Goal: Task Accomplishment & Management: Manage account settings

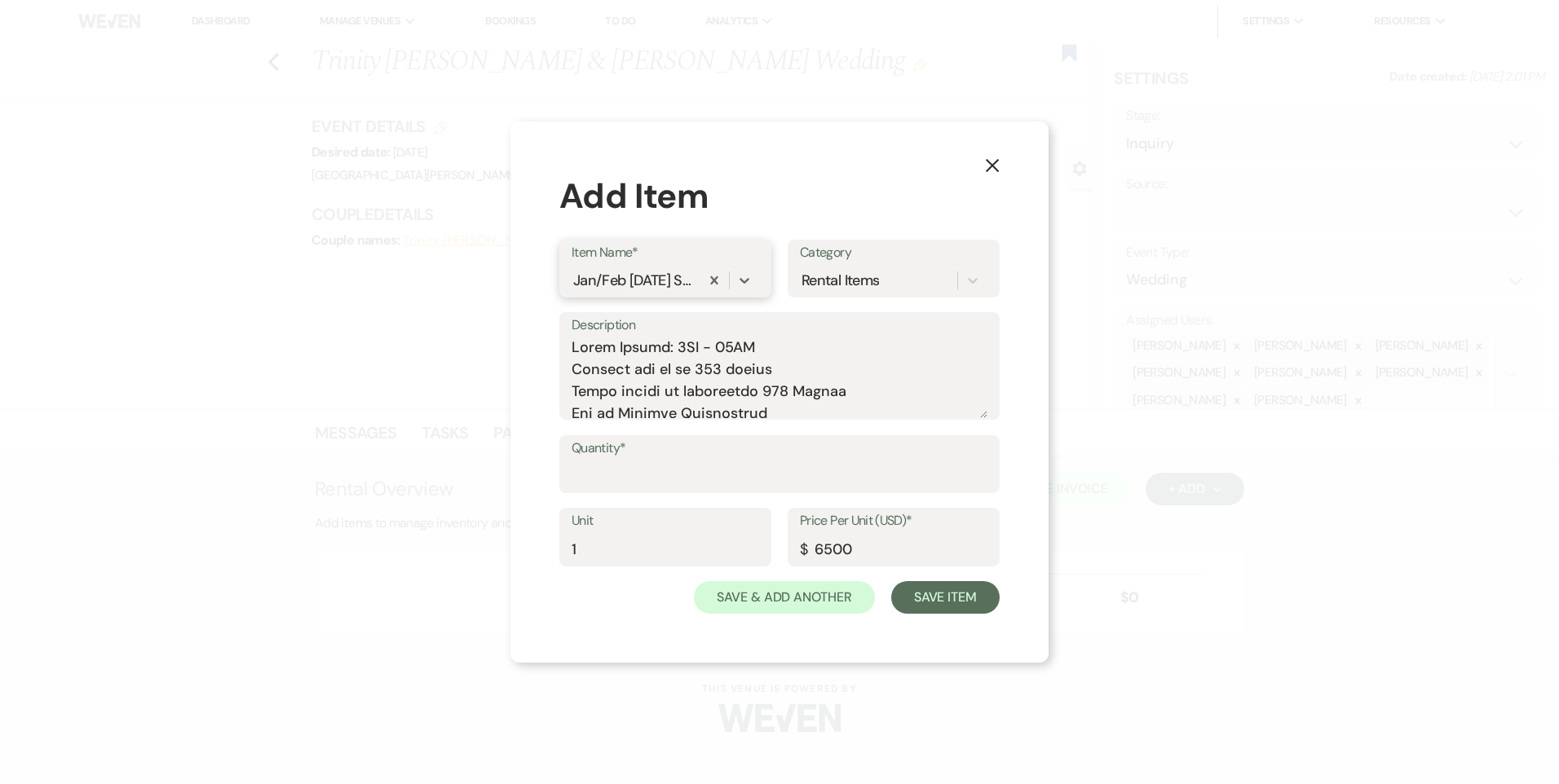
click at [657, 279] on div "Jan/Feb [DATE] Signature Exp" at bounding box center [634, 279] width 122 height 22
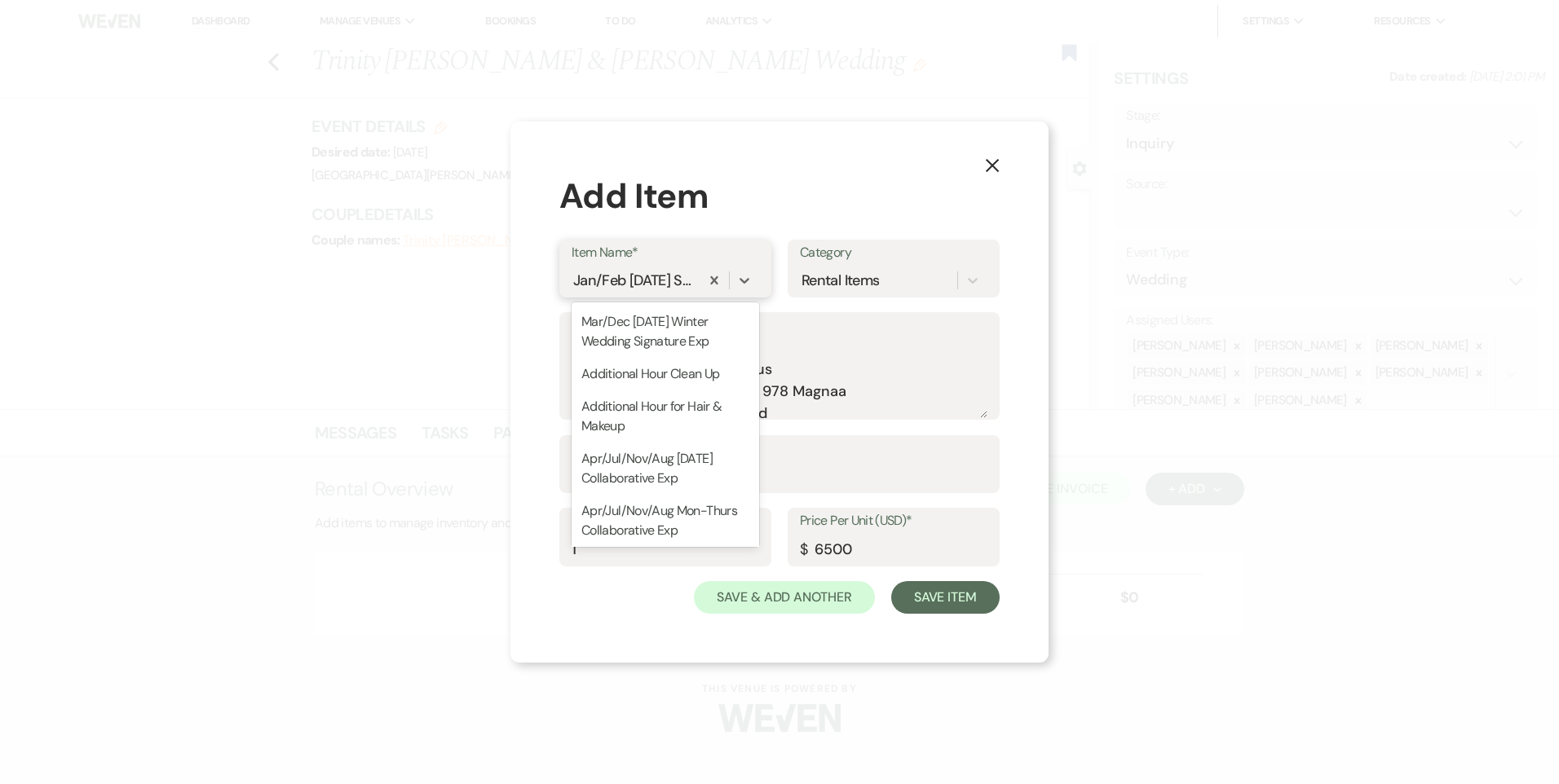
scroll to position [1361, 0]
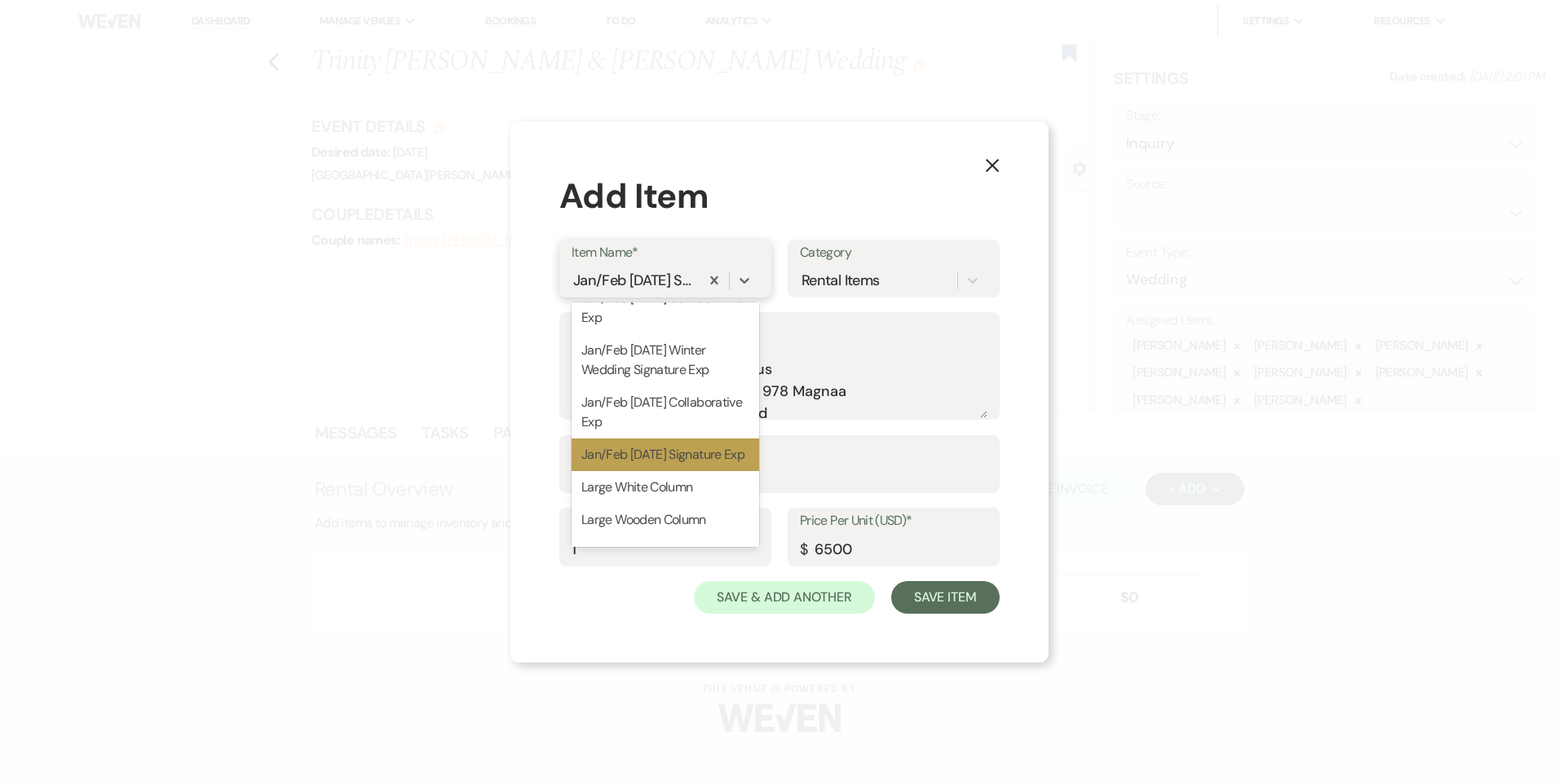
click at [652, 471] on div "Jan/Feb [DATE] Signature Exp" at bounding box center [665, 455] width 188 height 33
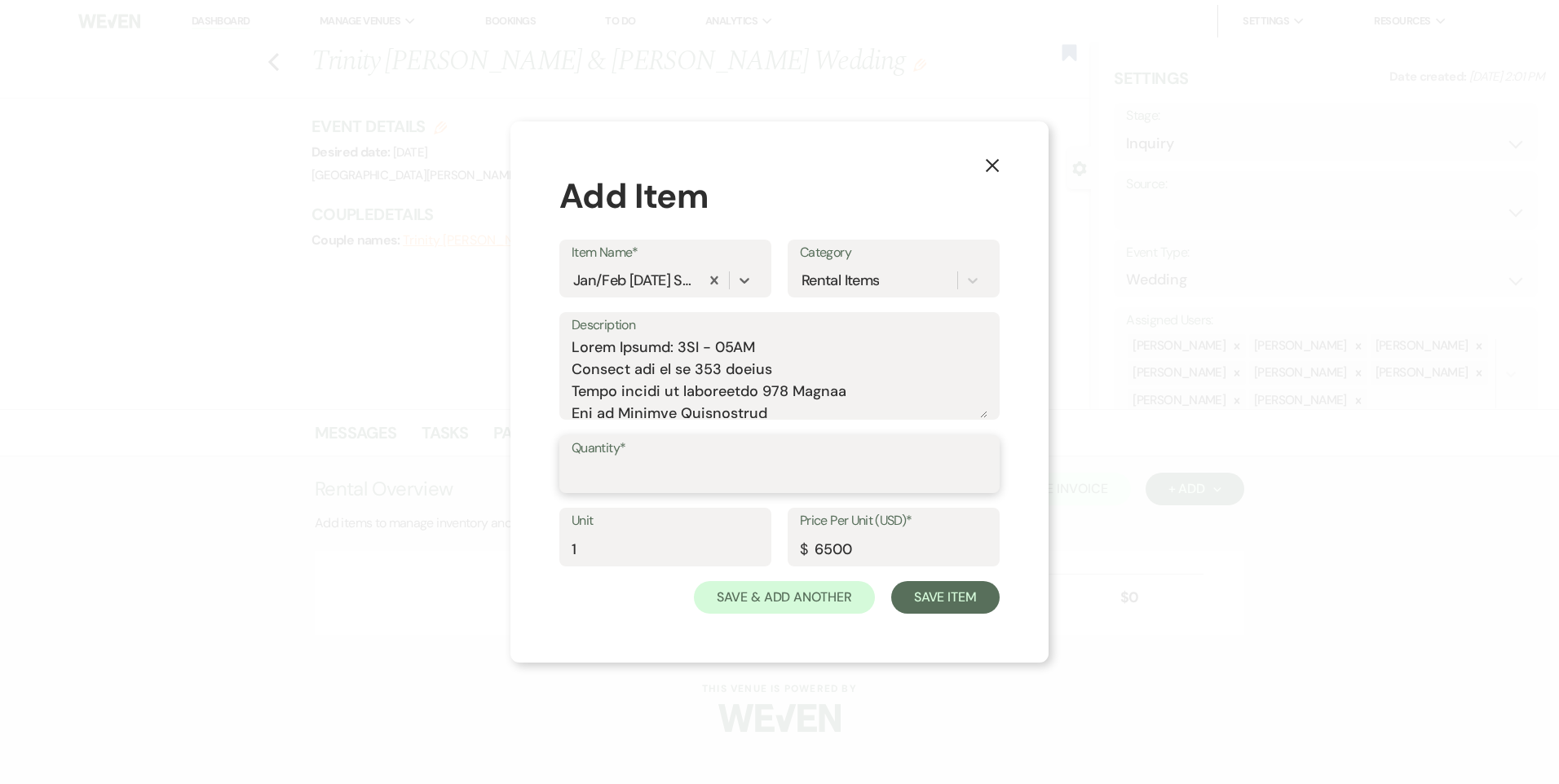
click at [603, 473] on input "Quantity*" at bounding box center [779, 475] width 416 height 32
type input "1"
click at [933, 602] on button "Save Item" at bounding box center [945, 597] width 108 height 33
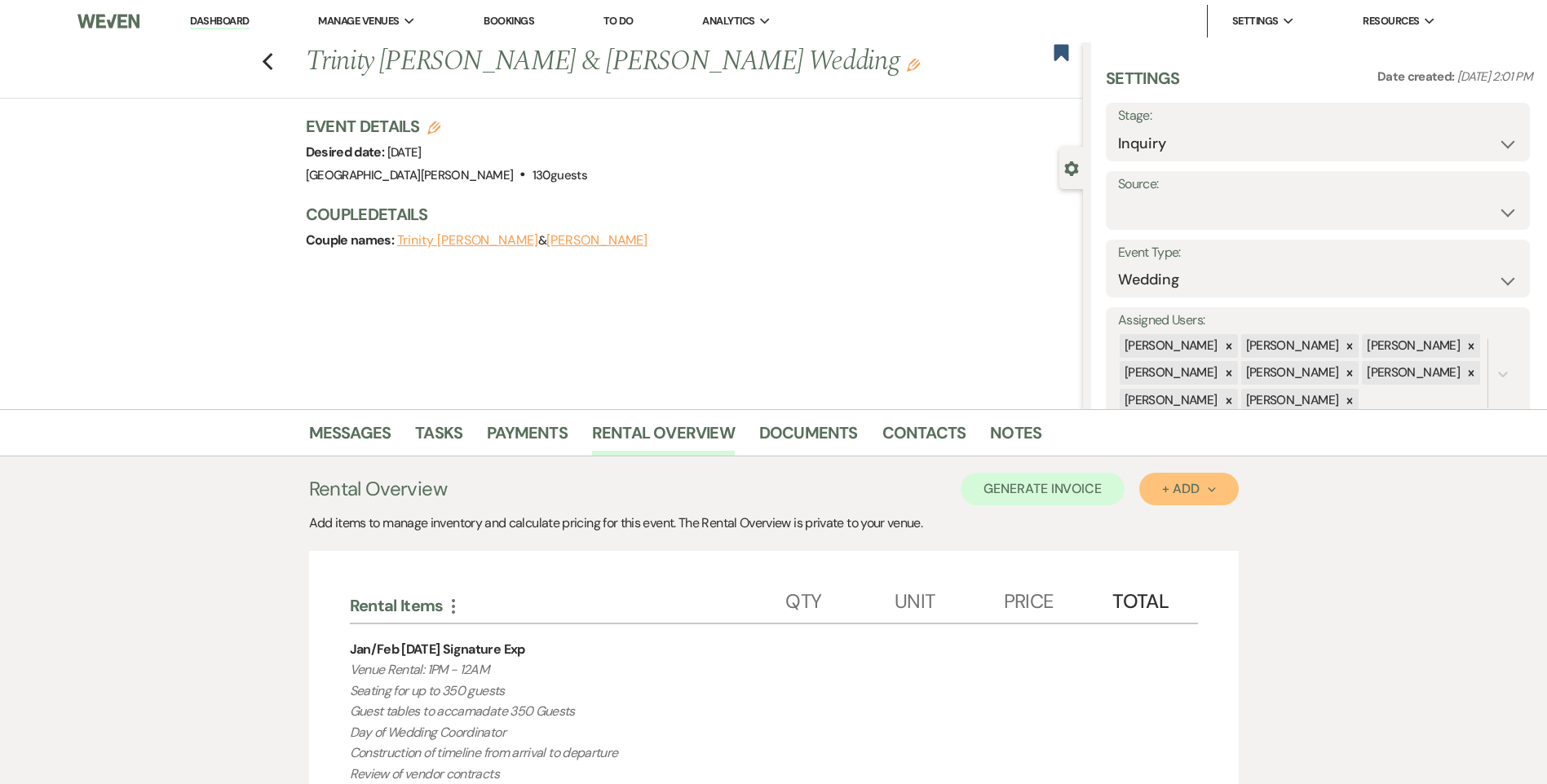
click at [1180, 493] on div "+ Add Next" at bounding box center [1188, 488] width 53 height 13
click at [1187, 529] on button "Item" at bounding box center [1179, 526] width 82 height 25
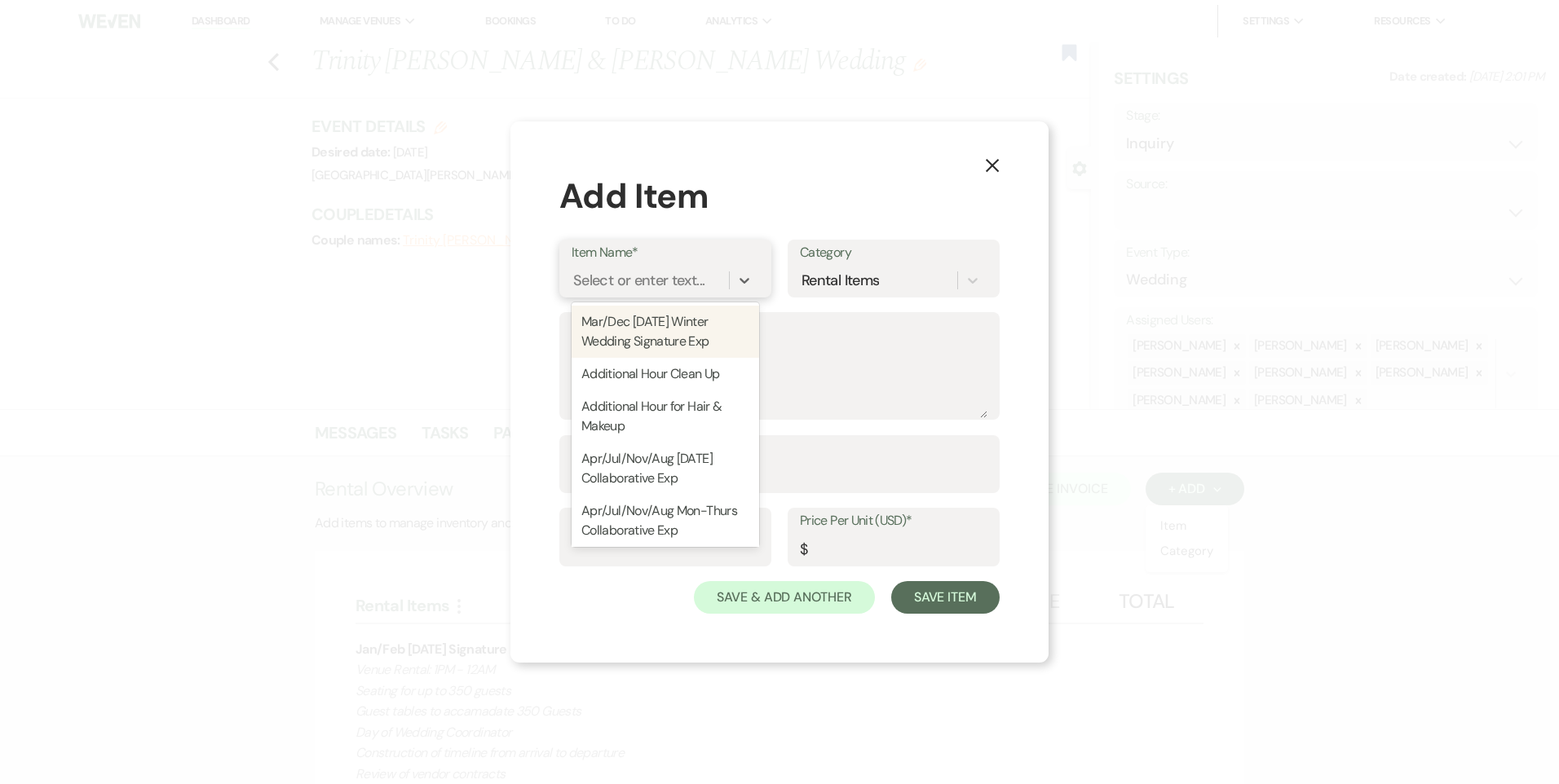
click at [579, 281] on div "Select or enter text..." at bounding box center [639, 279] width 131 height 22
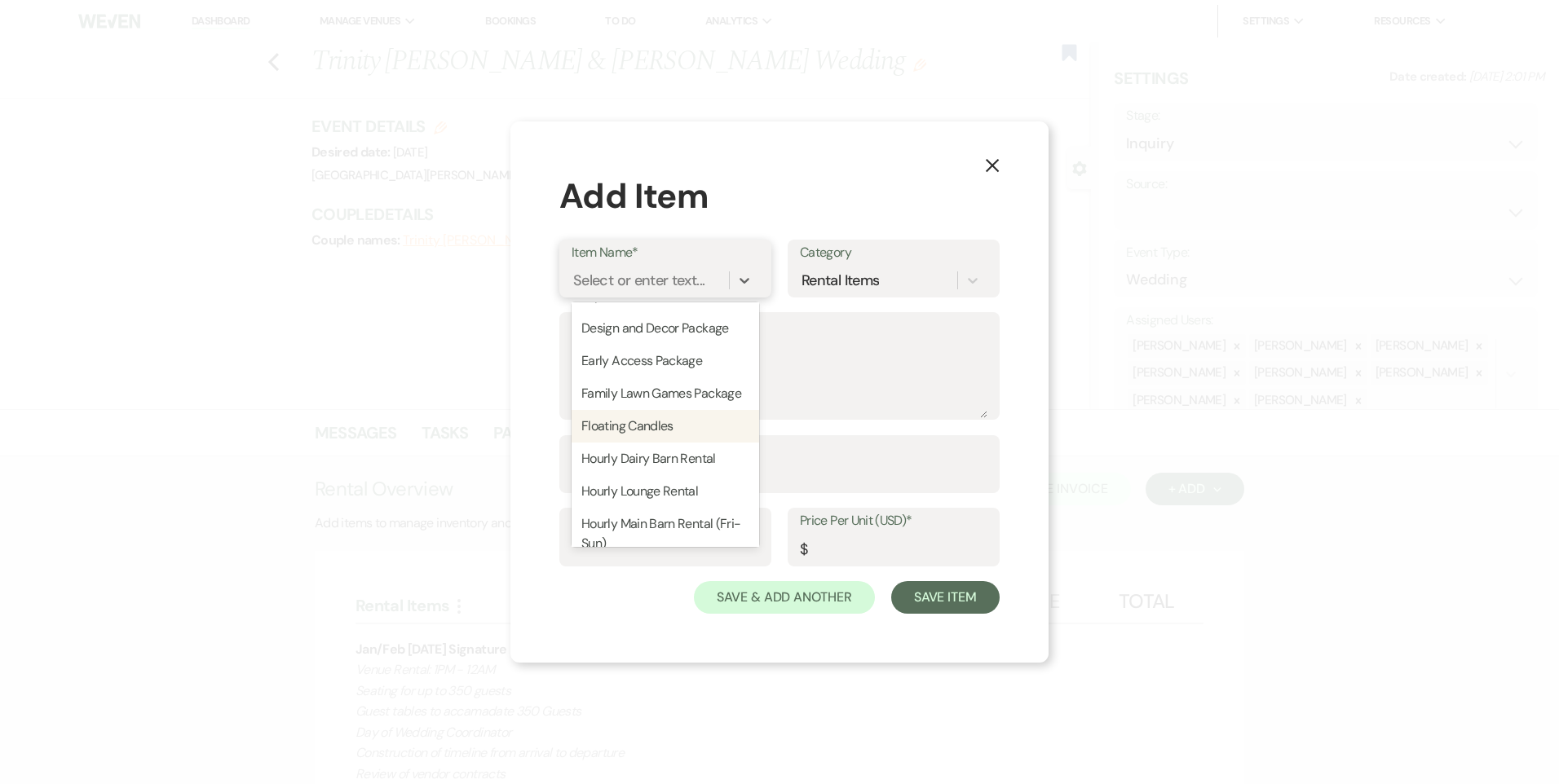
scroll to position [815, 0]
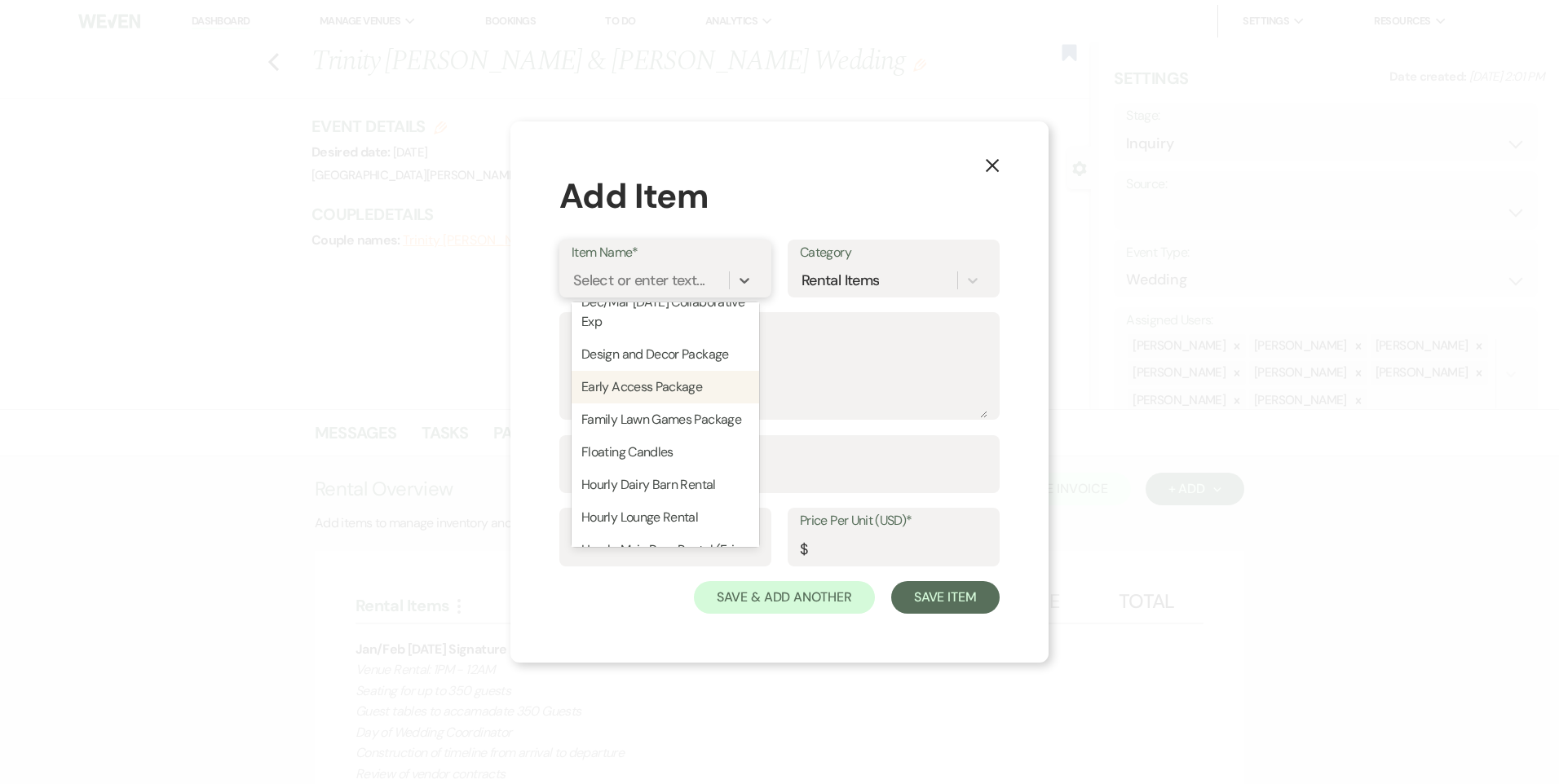
click at [672, 394] on div "Early Access Package" at bounding box center [665, 387] width 188 height 33
type textarea "- Groom’s Den and Bridal Suite access only - We will be here cleaning the other…"
type input "1"
type input "375"
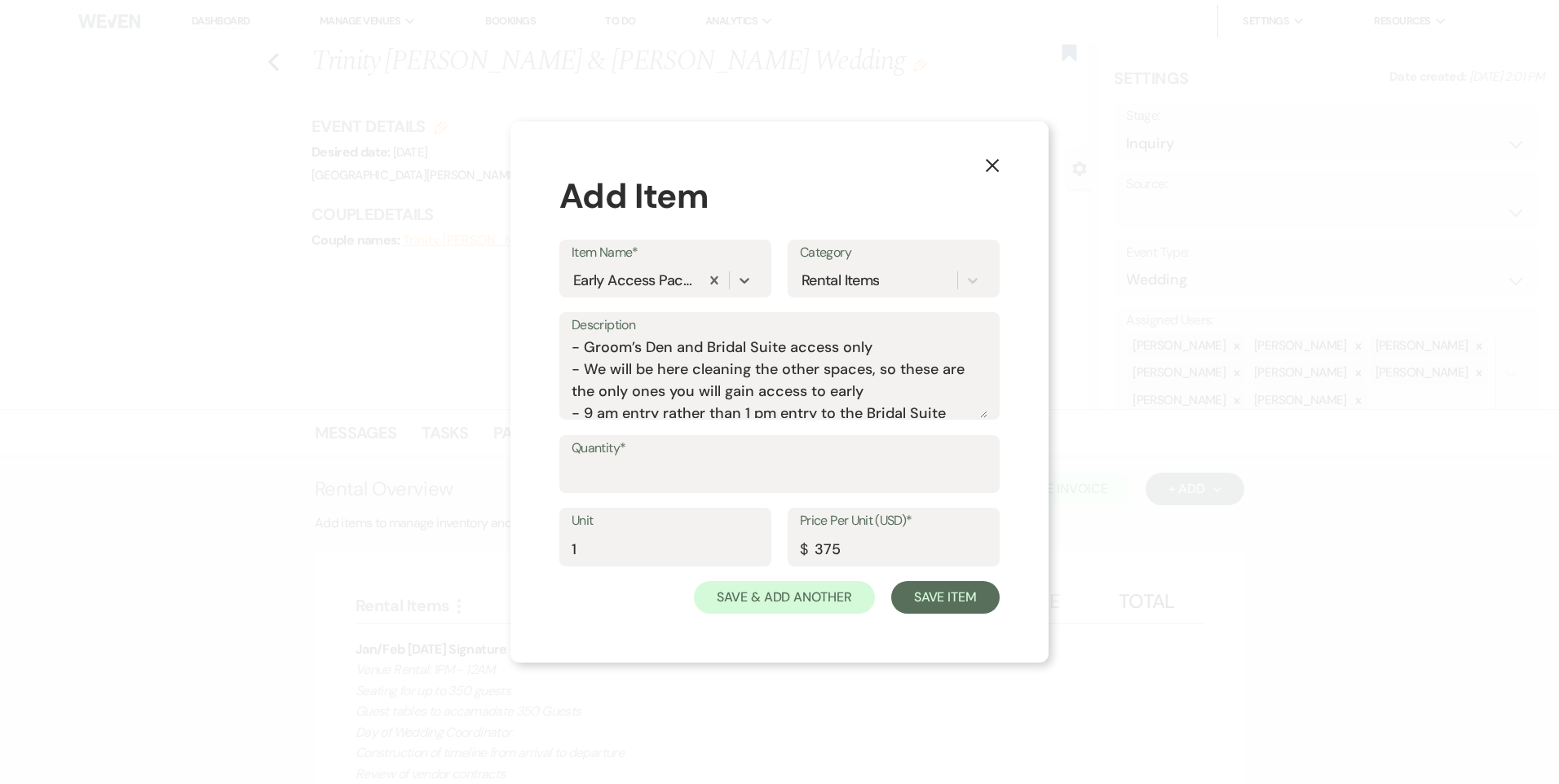
click at [629, 494] on div "Quantity*" at bounding box center [779, 472] width 440 height 73
click at [619, 468] on input "Quantity*" at bounding box center [779, 475] width 416 height 32
type input "1"
click at [981, 606] on button "Save Item" at bounding box center [945, 597] width 108 height 33
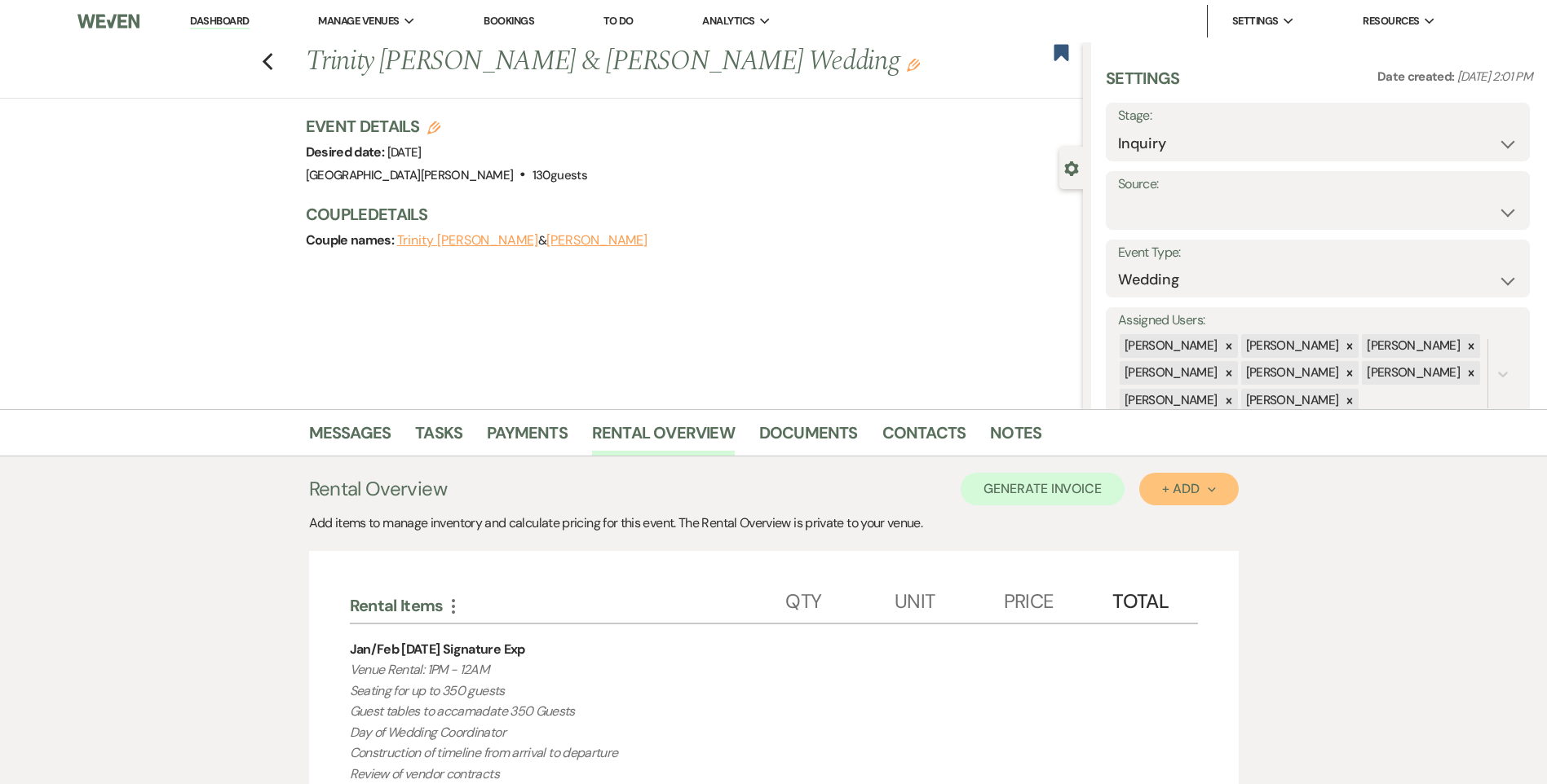
click at [1185, 497] on button "+ Add Next" at bounding box center [1188, 489] width 99 height 33
click at [1164, 522] on button "Item" at bounding box center [1179, 526] width 82 height 25
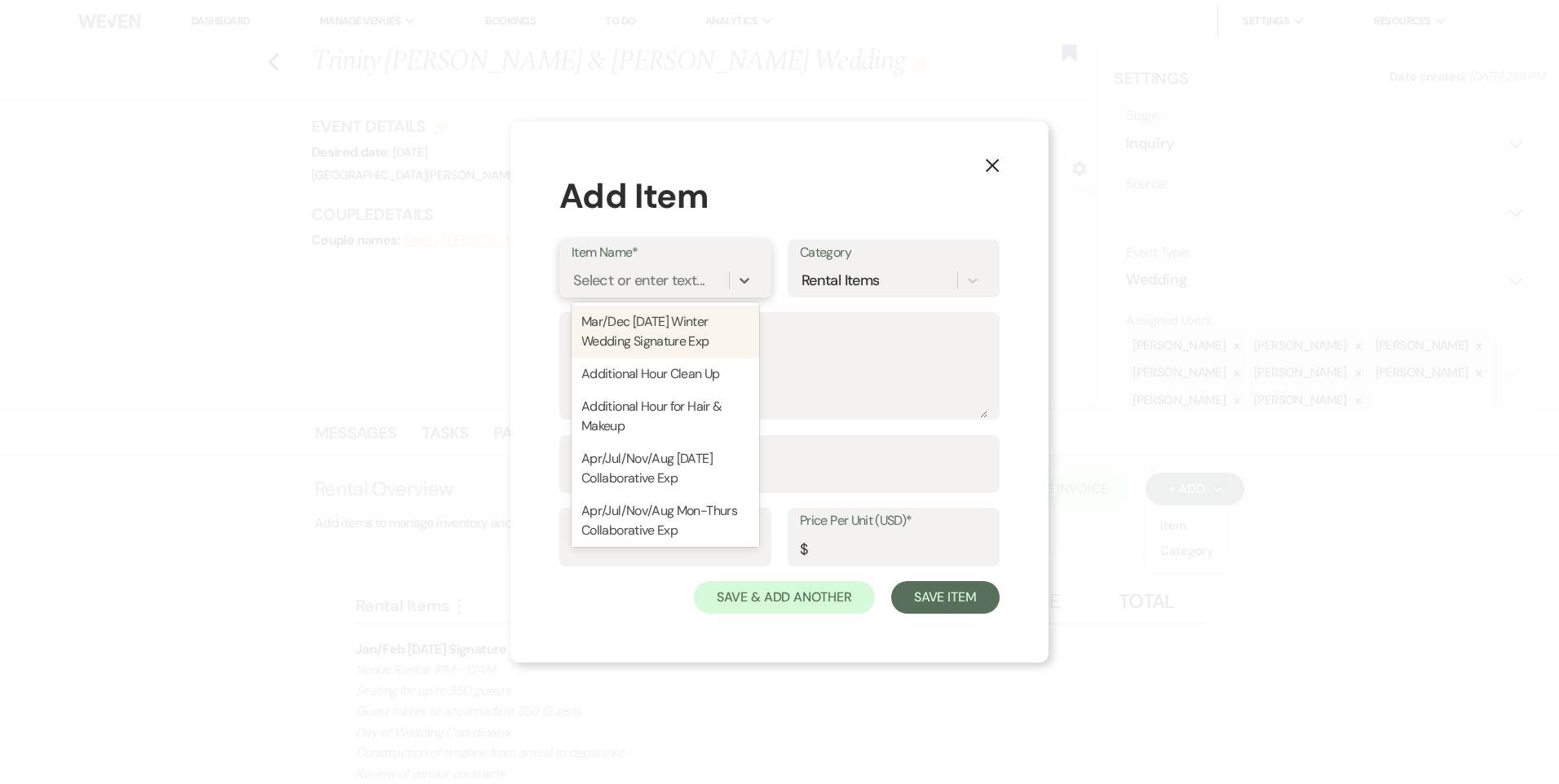
click at [660, 282] on div "Select or enter text..." at bounding box center [639, 279] width 131 height 22
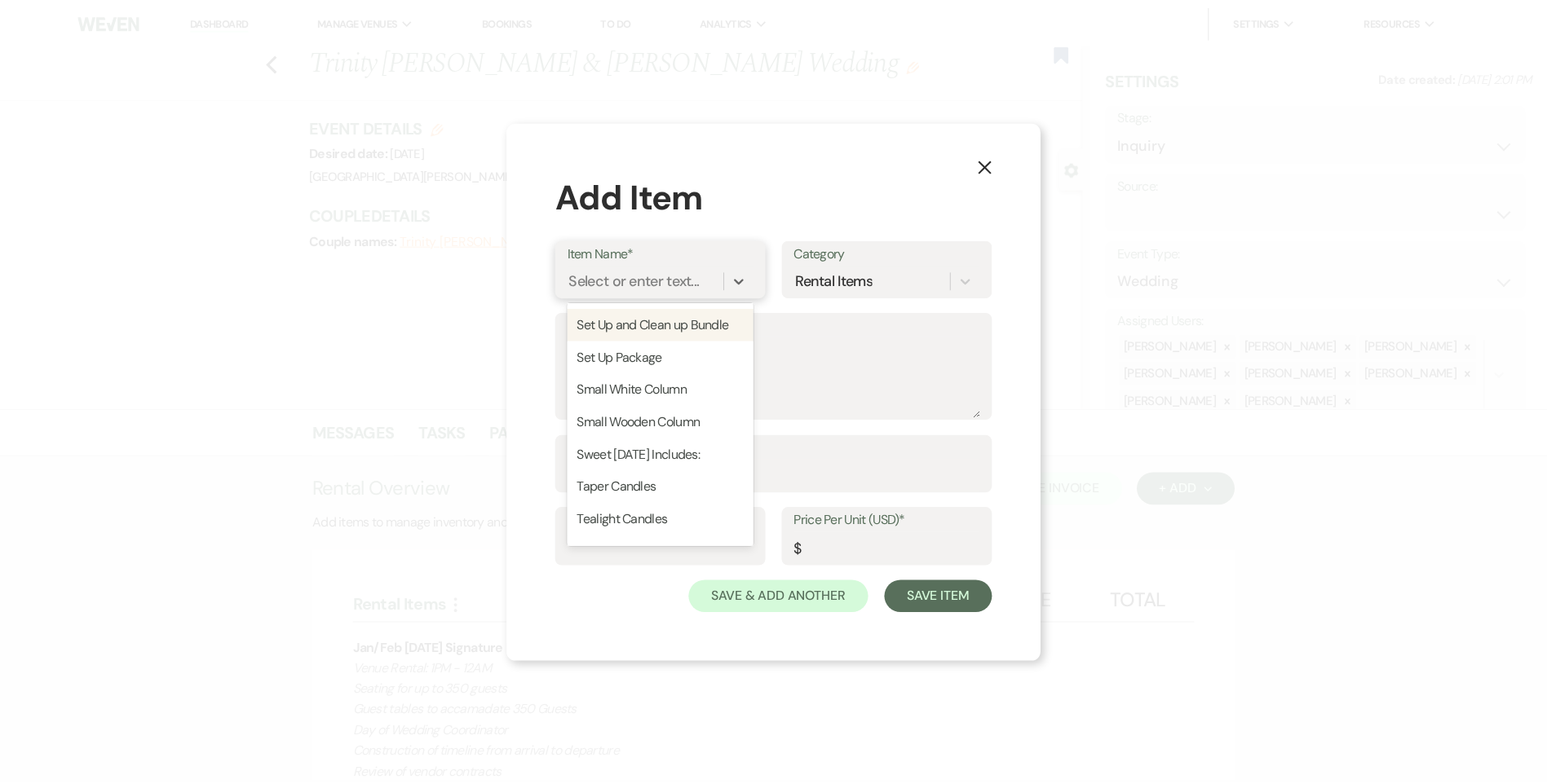
scroll to position [2364, 0]
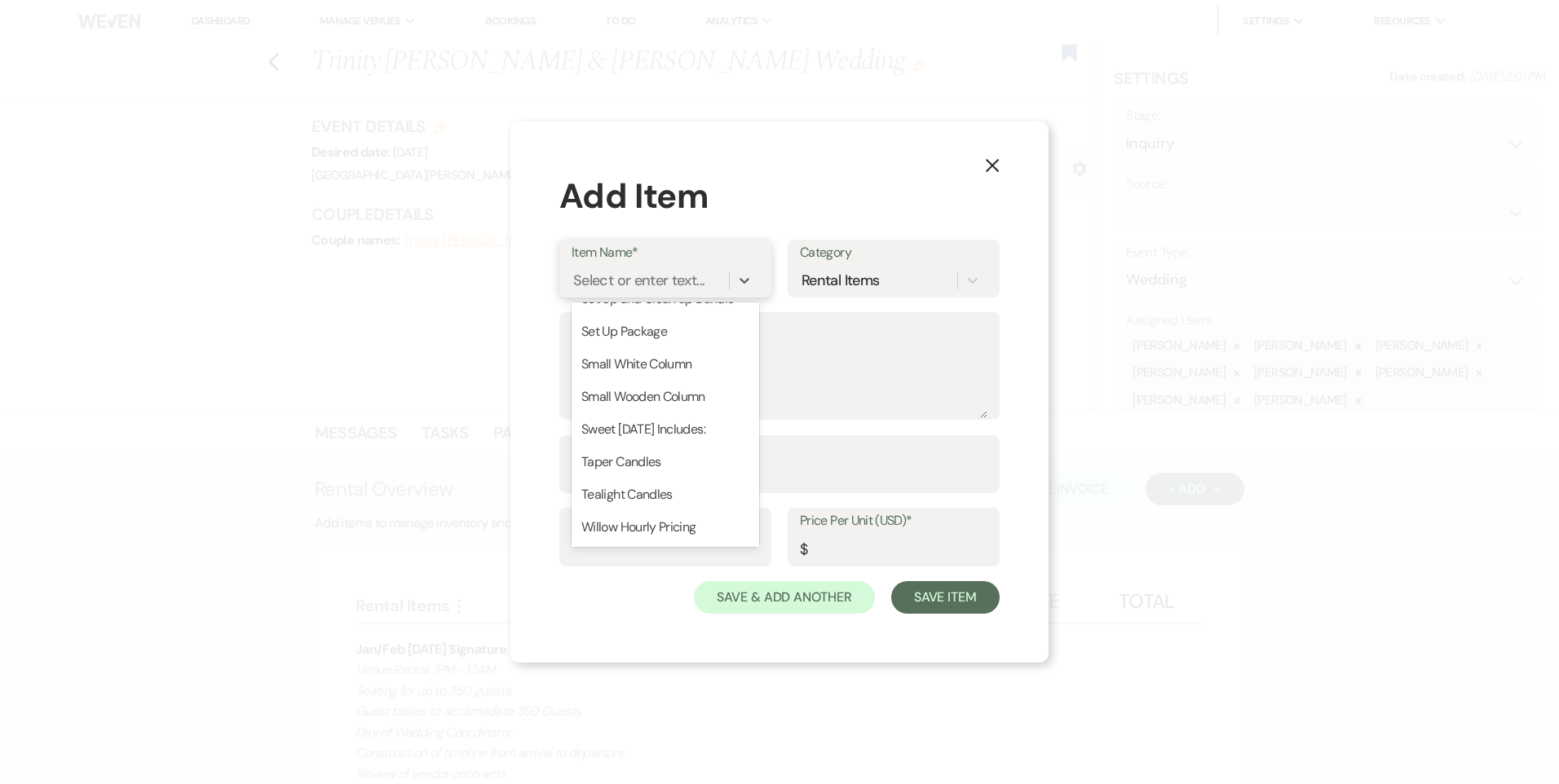
click at [632, 283] on div "Refundable Security Deposit" at bounding box center [665, 267] width 188 height 33
type input "1"
type input "1000"
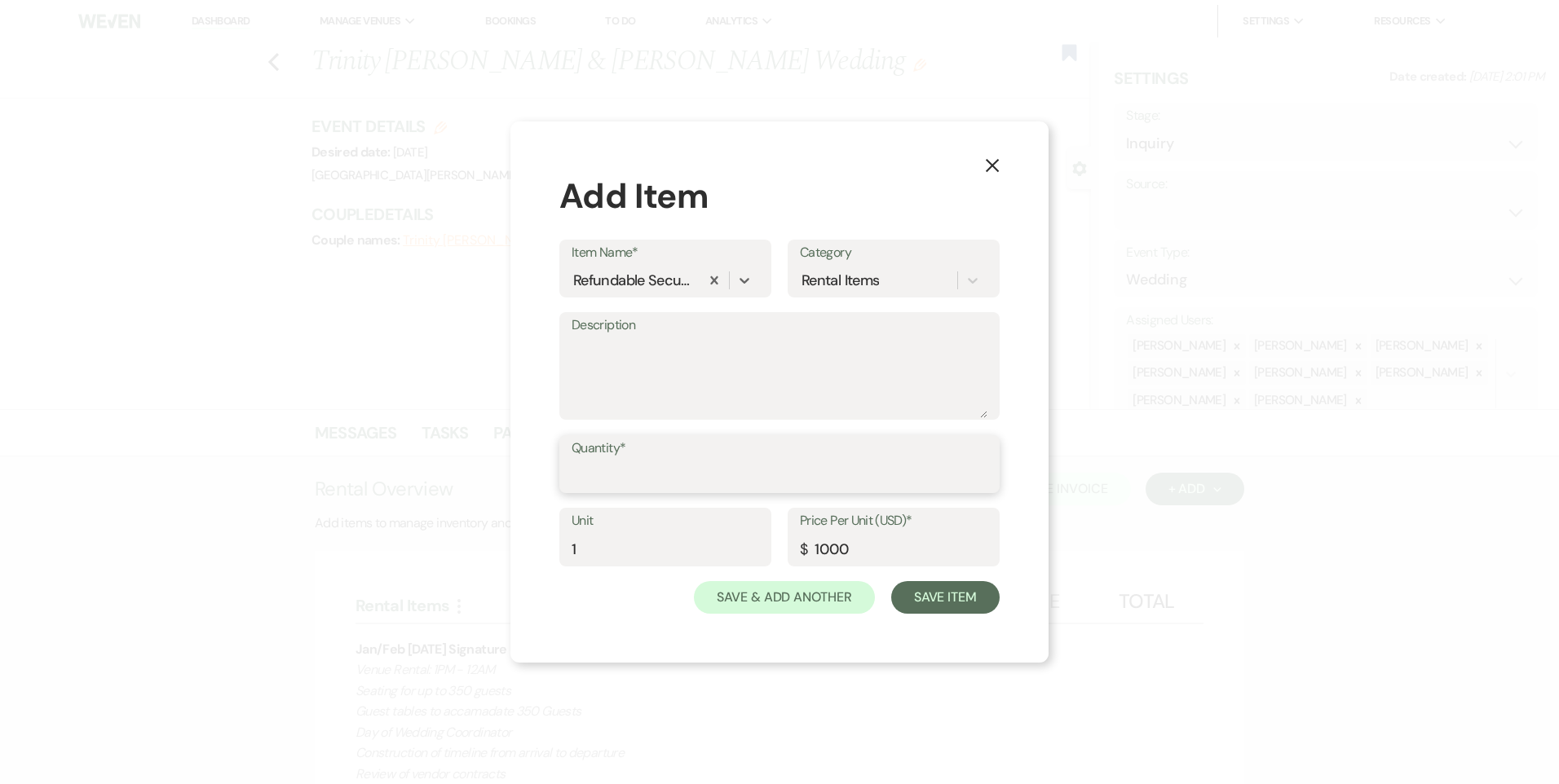
click at [661, 489] on input "Quantity*" at bounding box center [779, 475] width 416 height 32
type input "1"
click at [929, 601] on button "Save Item" at bounding box center [945, 597] width 108 height 33
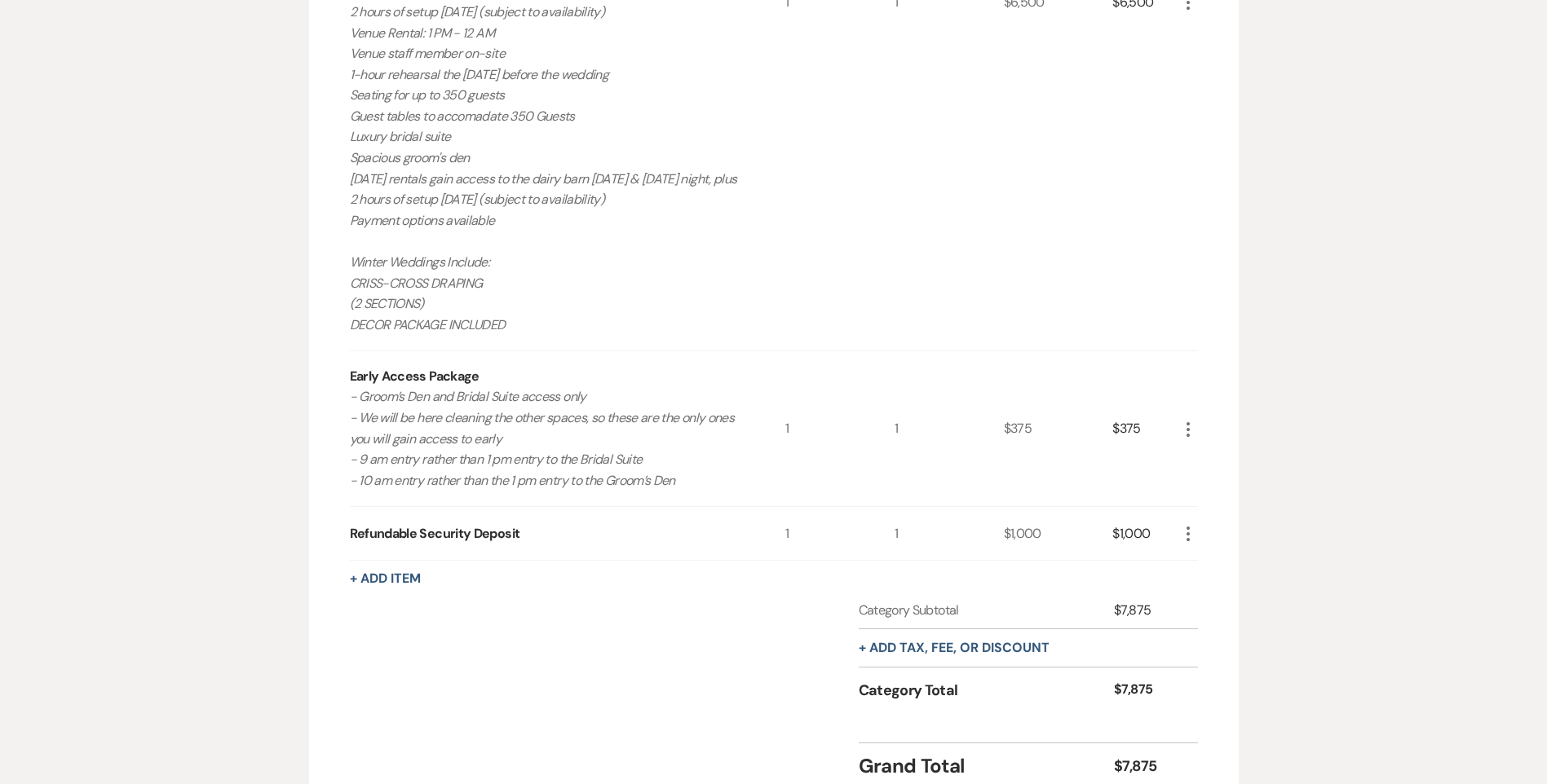
scroll to position [1112, 0]
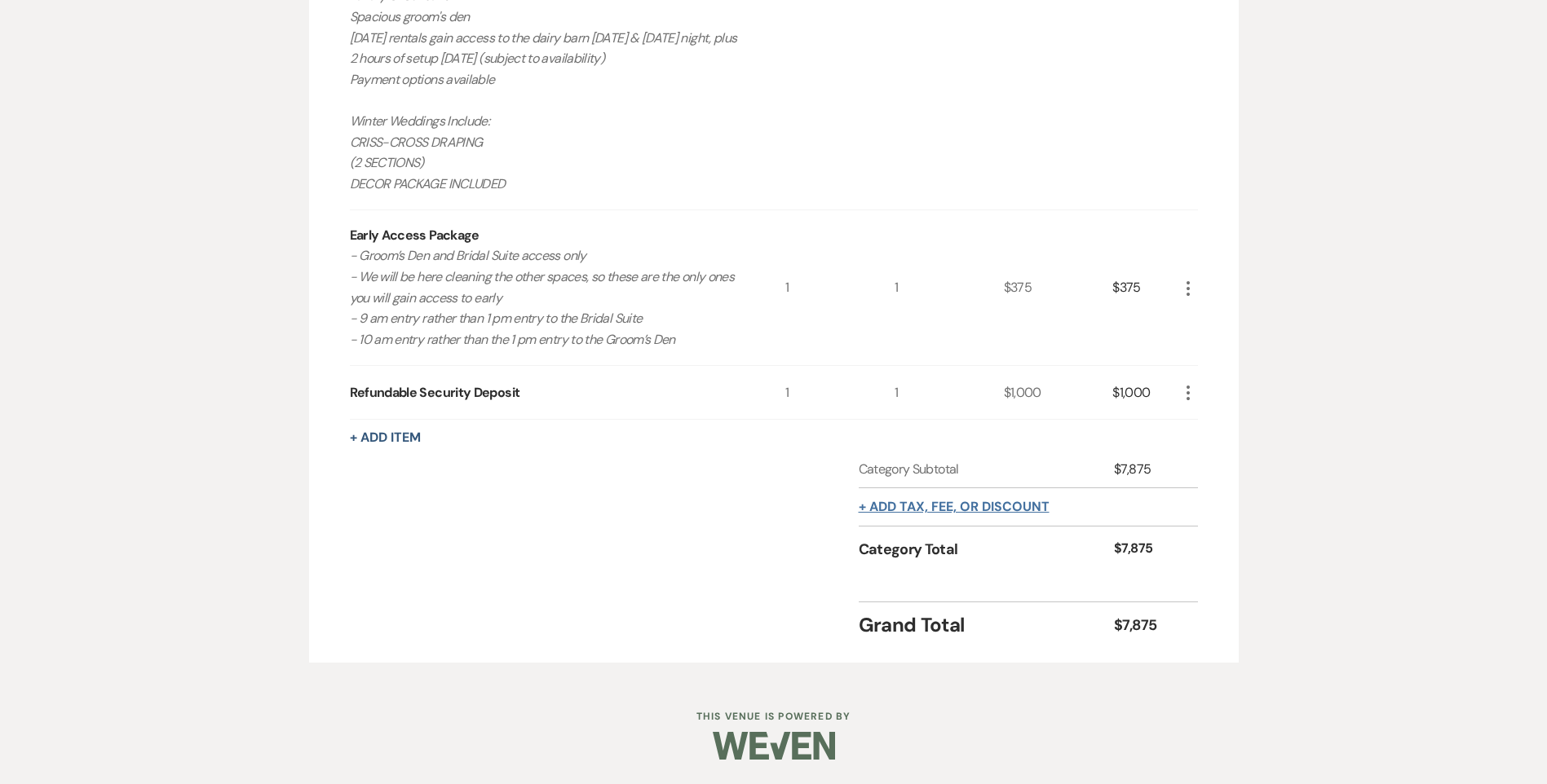
click at [957, 501] on button "+ Add tax, fee, or discount" at bounding box center [954, 507] width 191 height 13
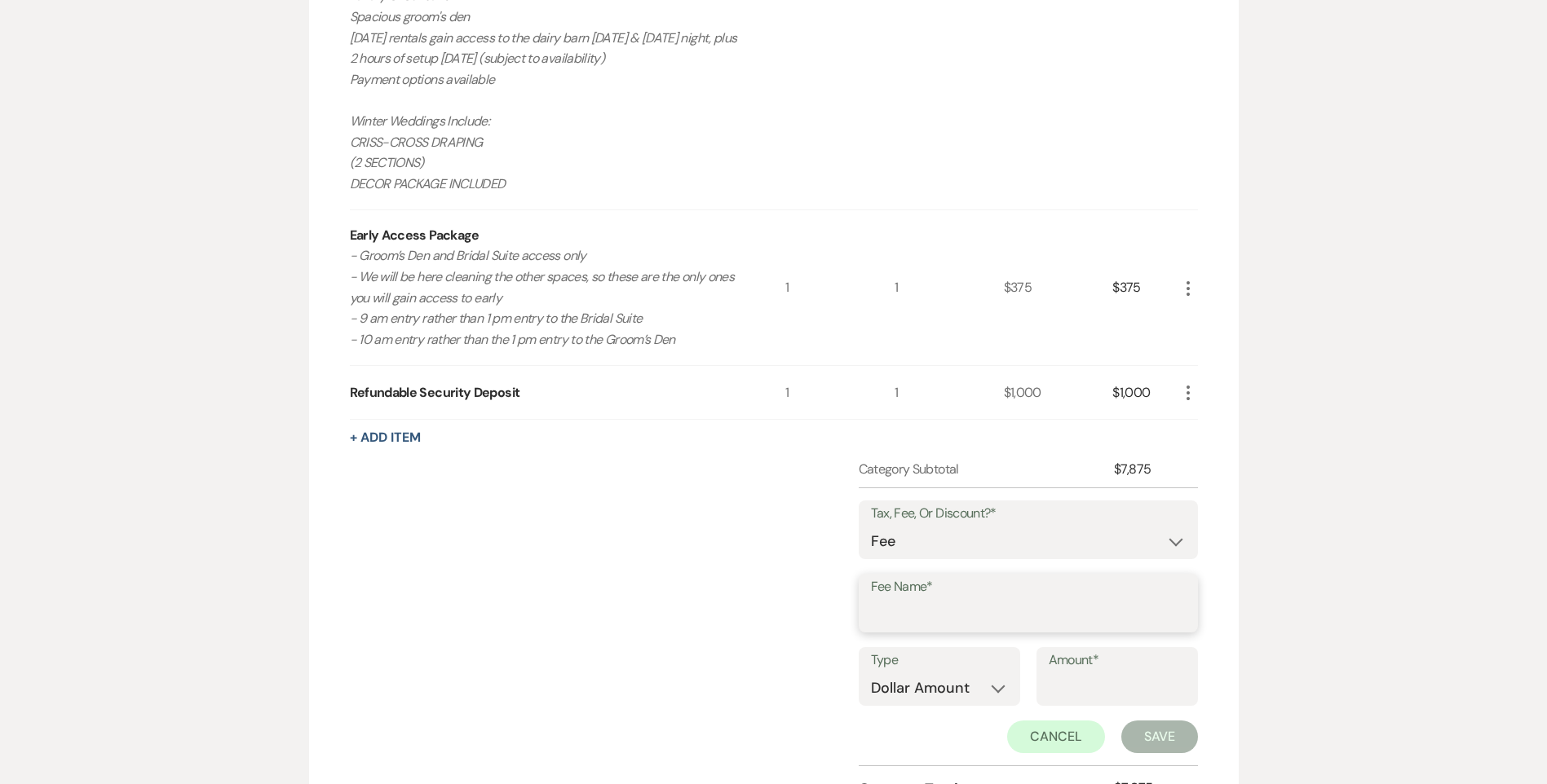
click at [900, 608] on input "Fee Name*" at bounding box center [1028, 615] width 315 height 32
type input "State Tax"
type input "7.25"
click at [942, 689] on select "Dollar Amount Percentage" at bounding box center [939, 688] width 137 height 32
select select "false"
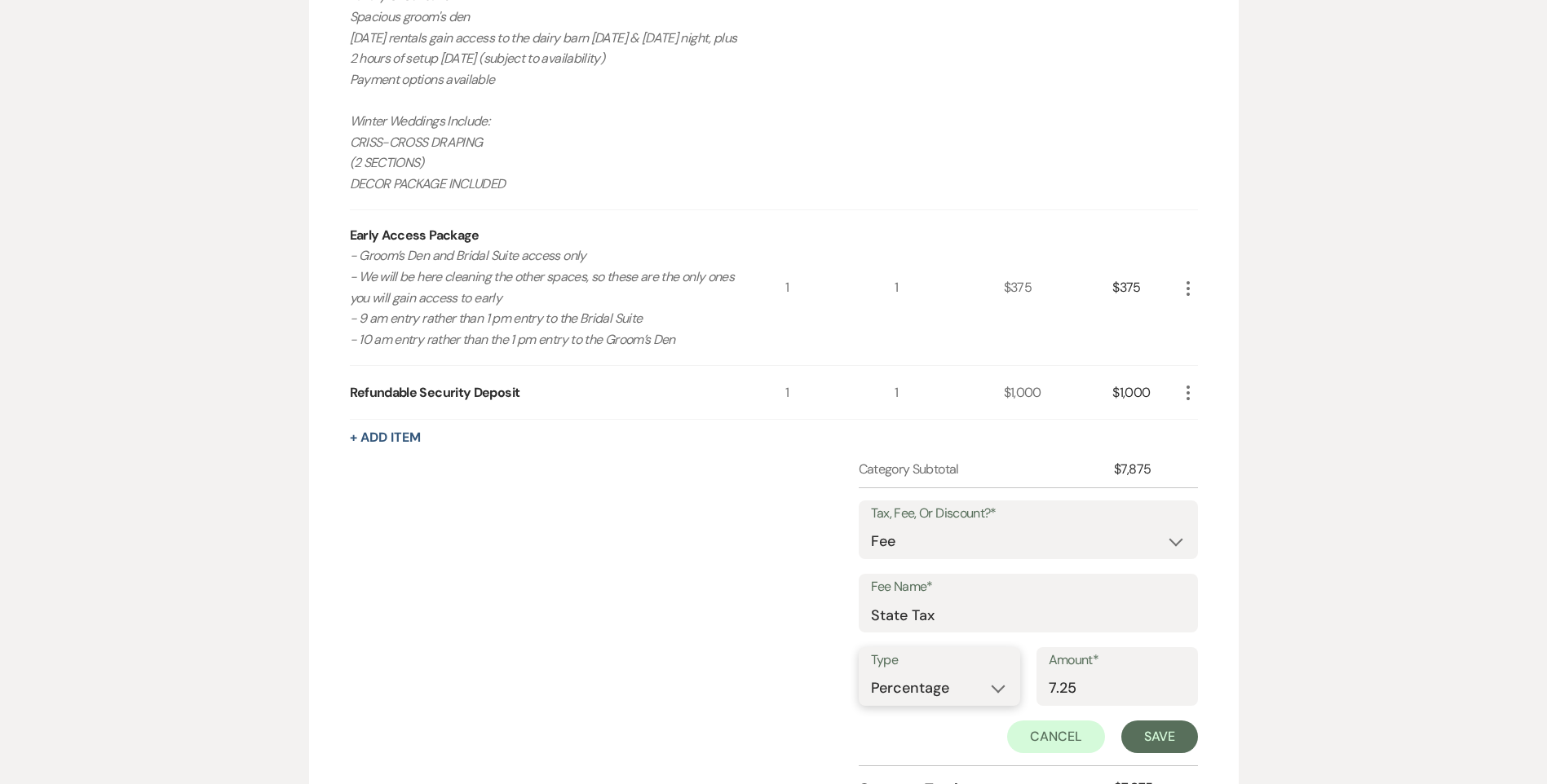
click at [871, 672] on select "Dollar Amount Percentage" at bounding box center [939, 688] width 137 height 32
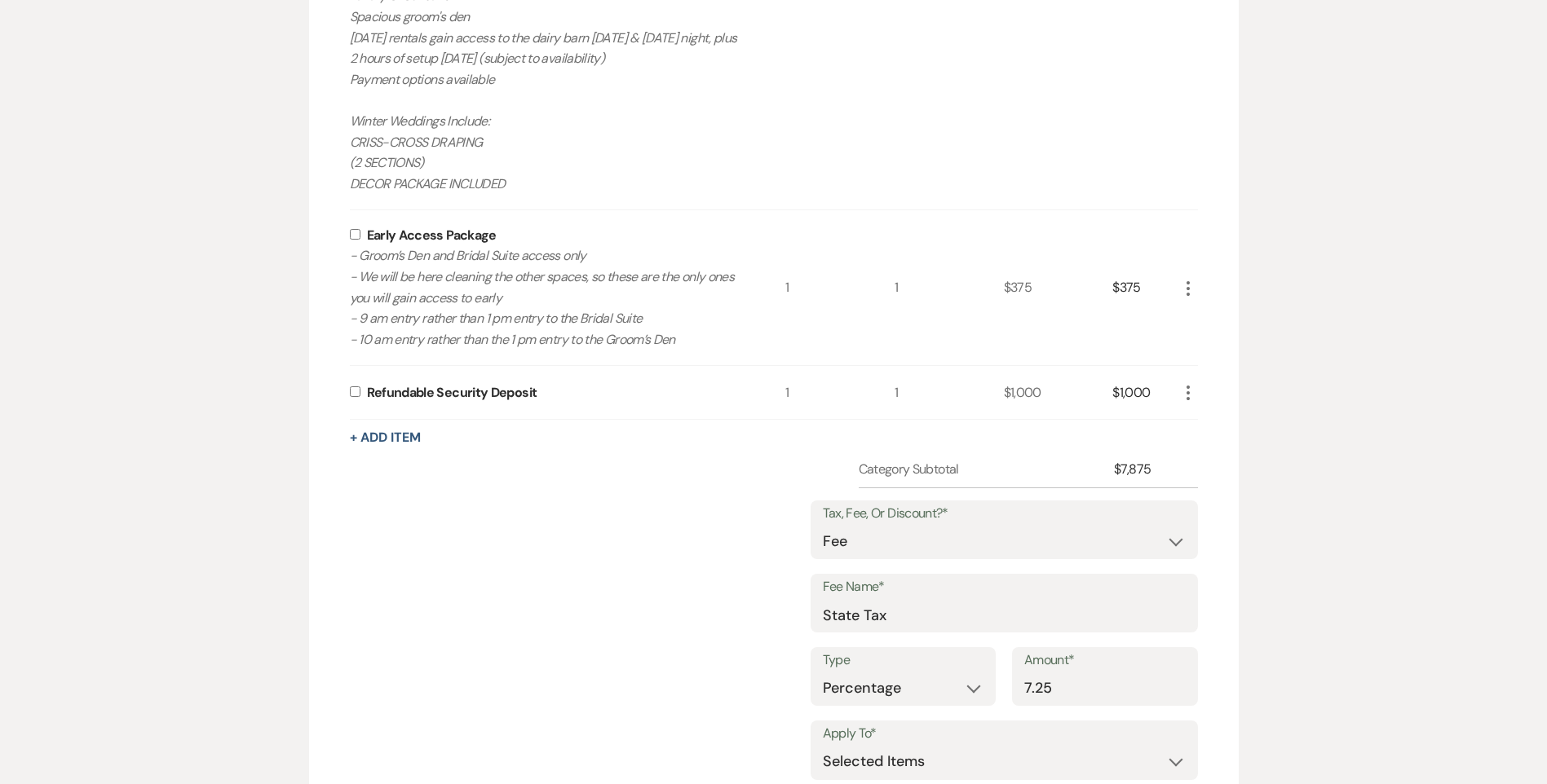
click at [350, 232] on input "checkbox" at bounding box center [355, 234] width 10 height 10
checkbox input "true"
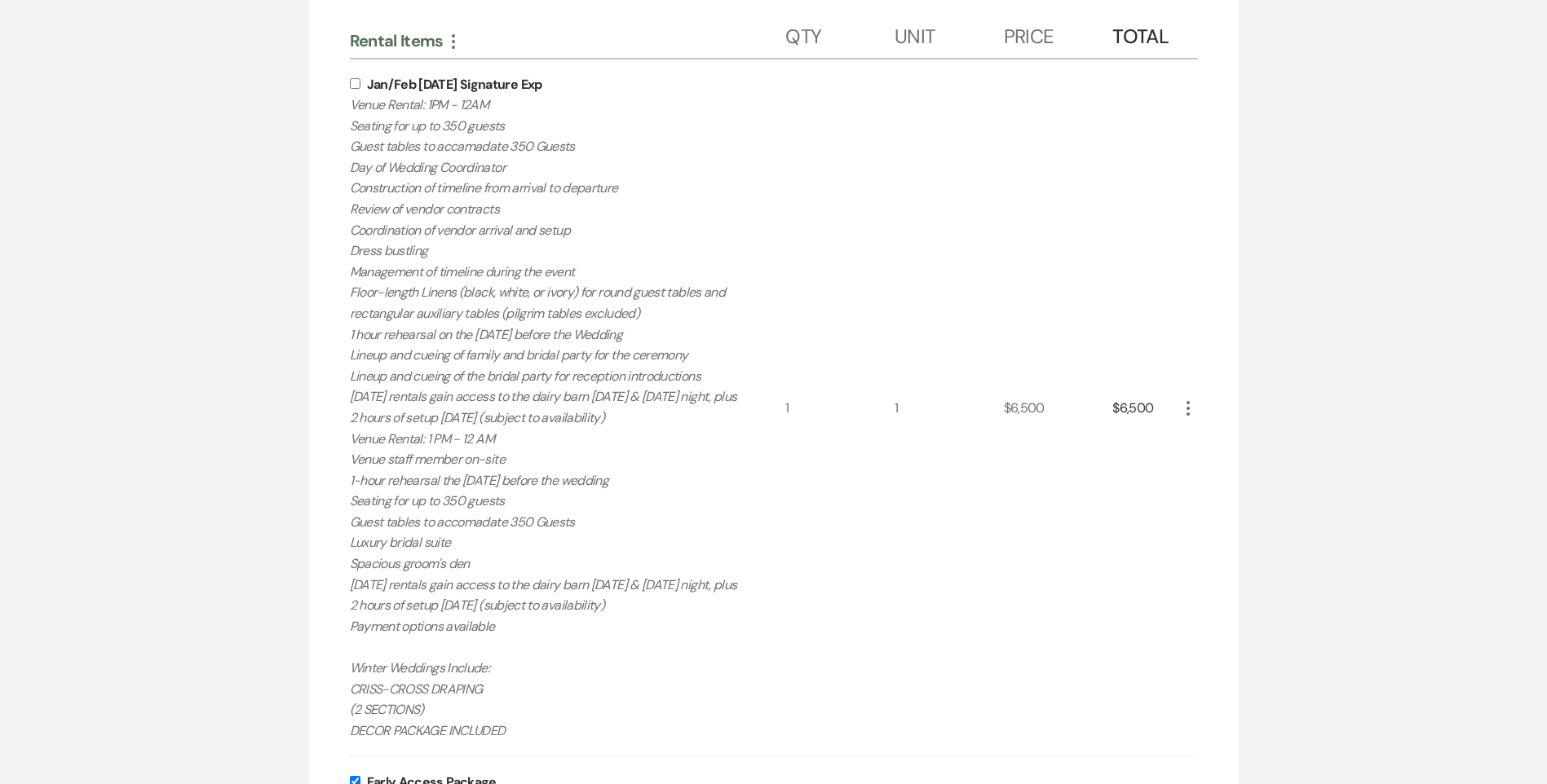
scroll to position [541, 0]
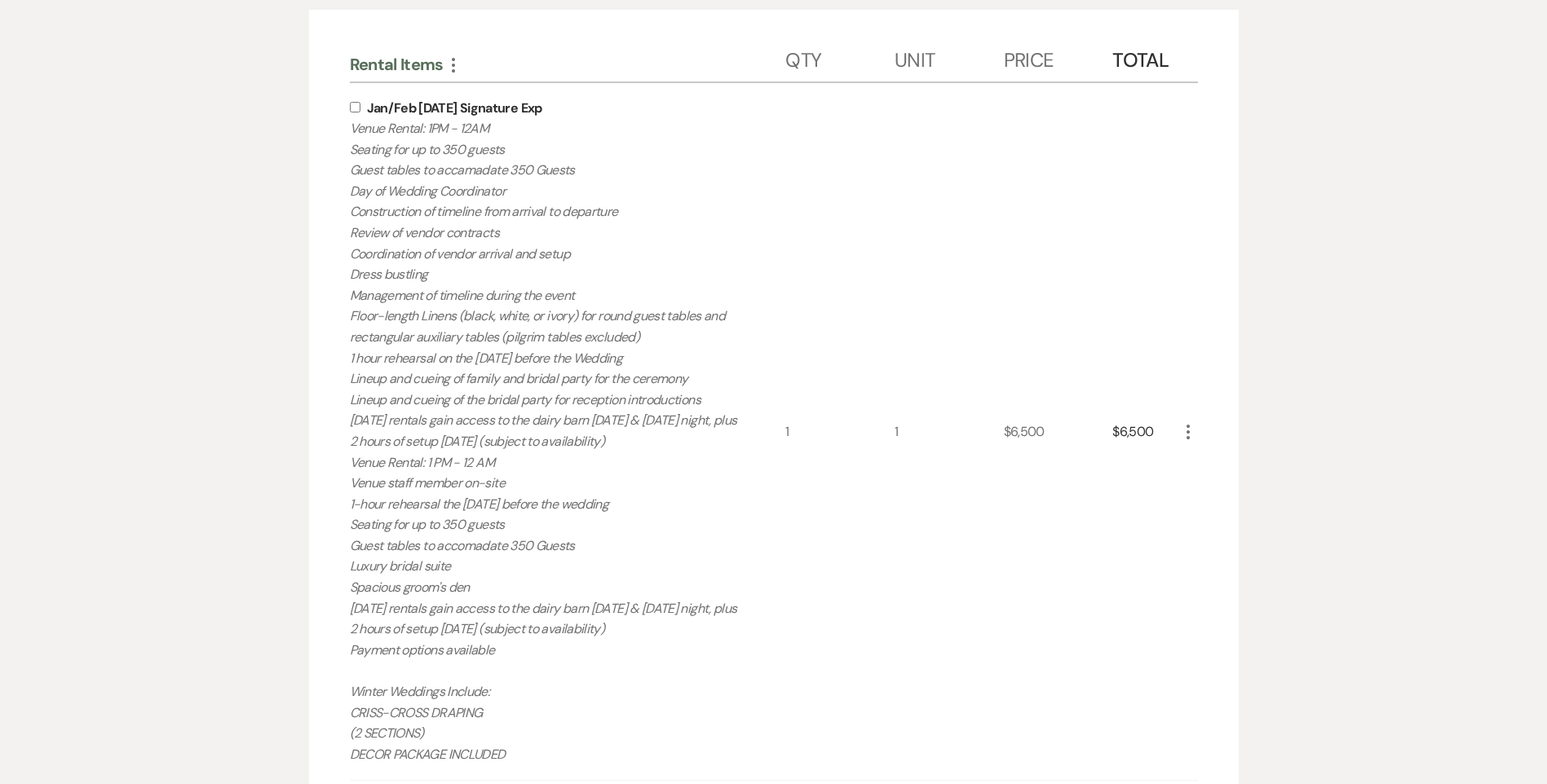
click at [355, 110] on input "checkbox" at bounding box center [355, 107] width 10 height 10
checkbox input "true"
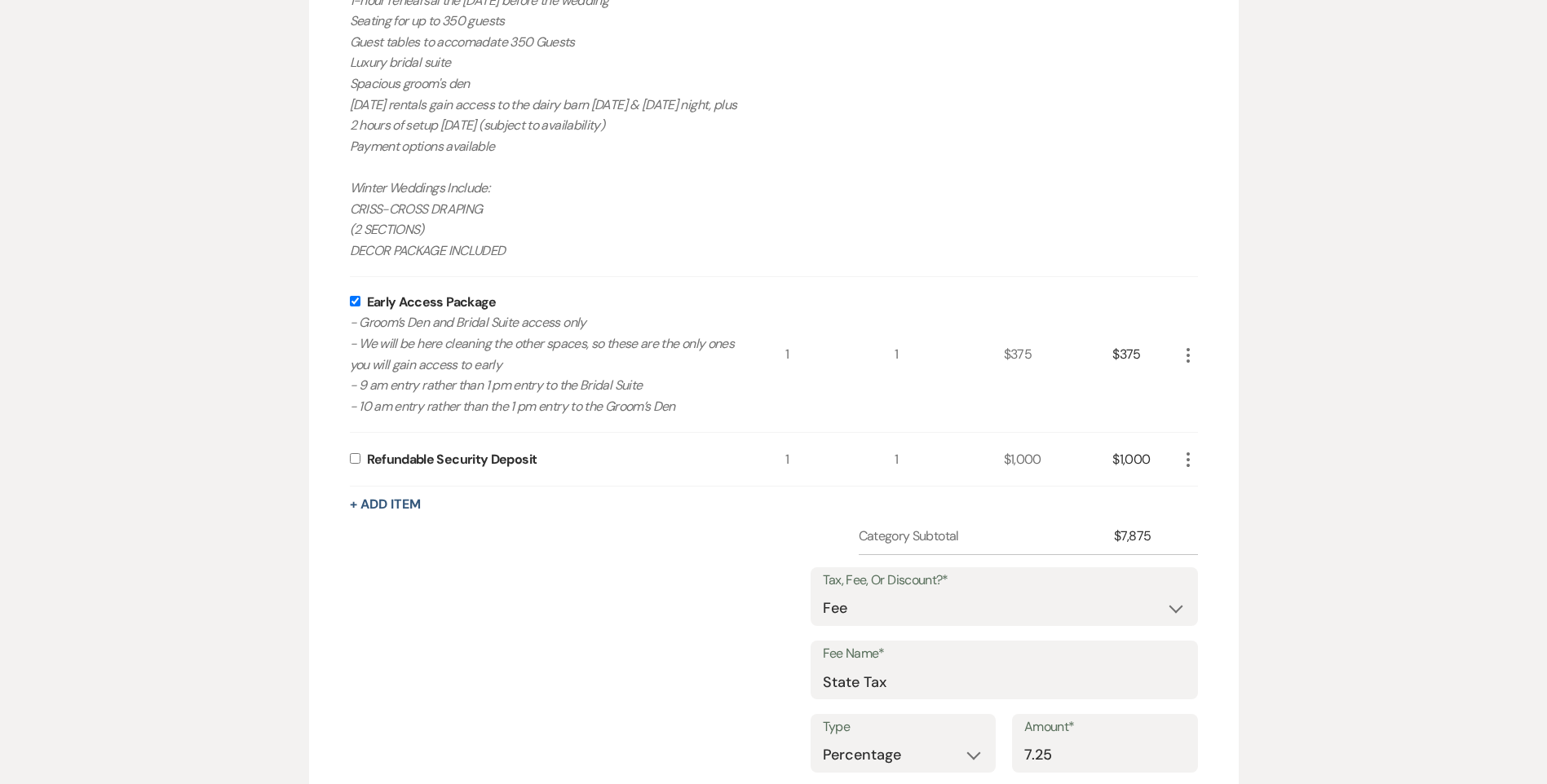
scroll to position [1425, 0]
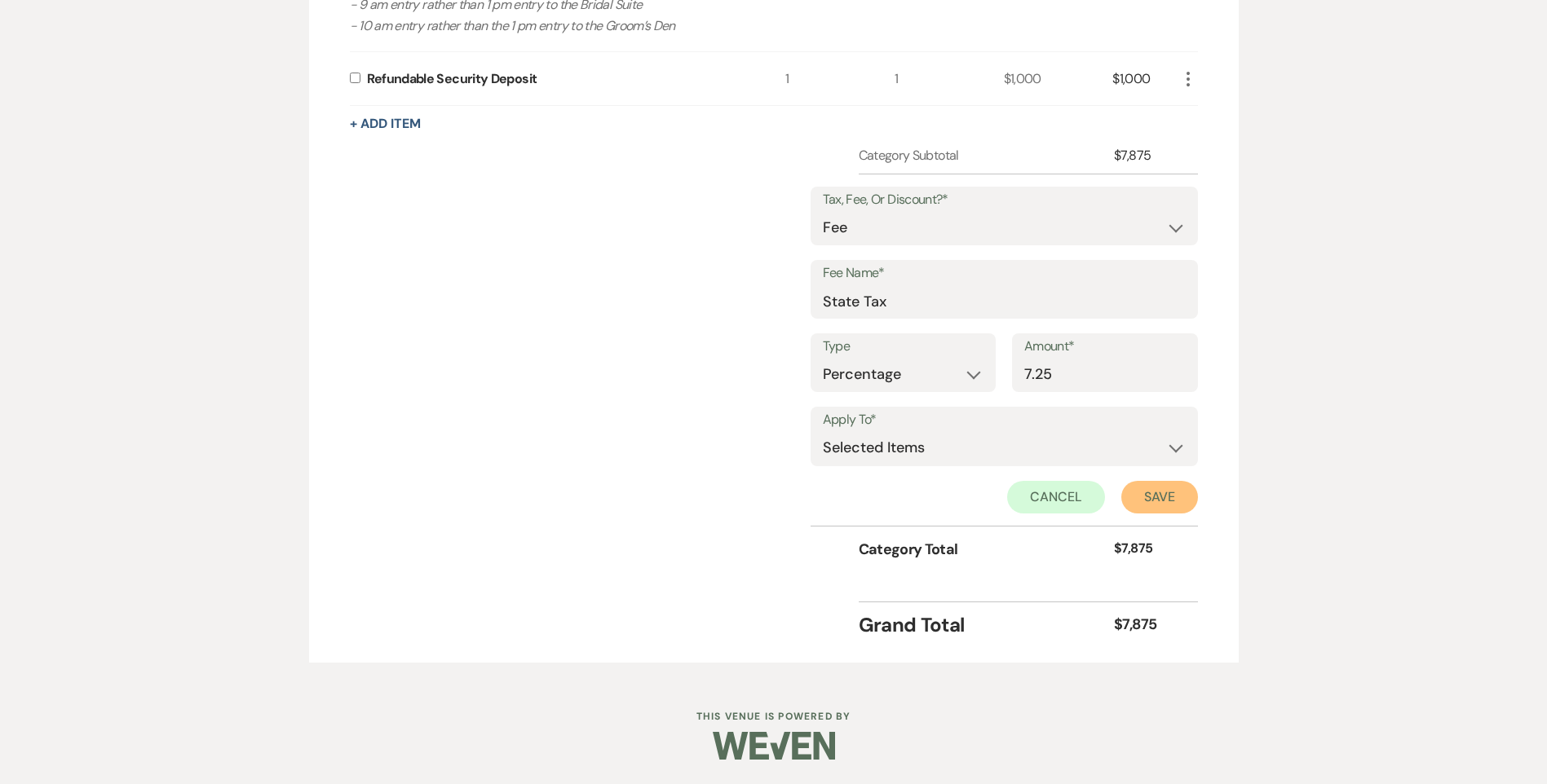
click at [1166, 494] on button "Save" at bounding box center [1160, 497] width 77 height 33
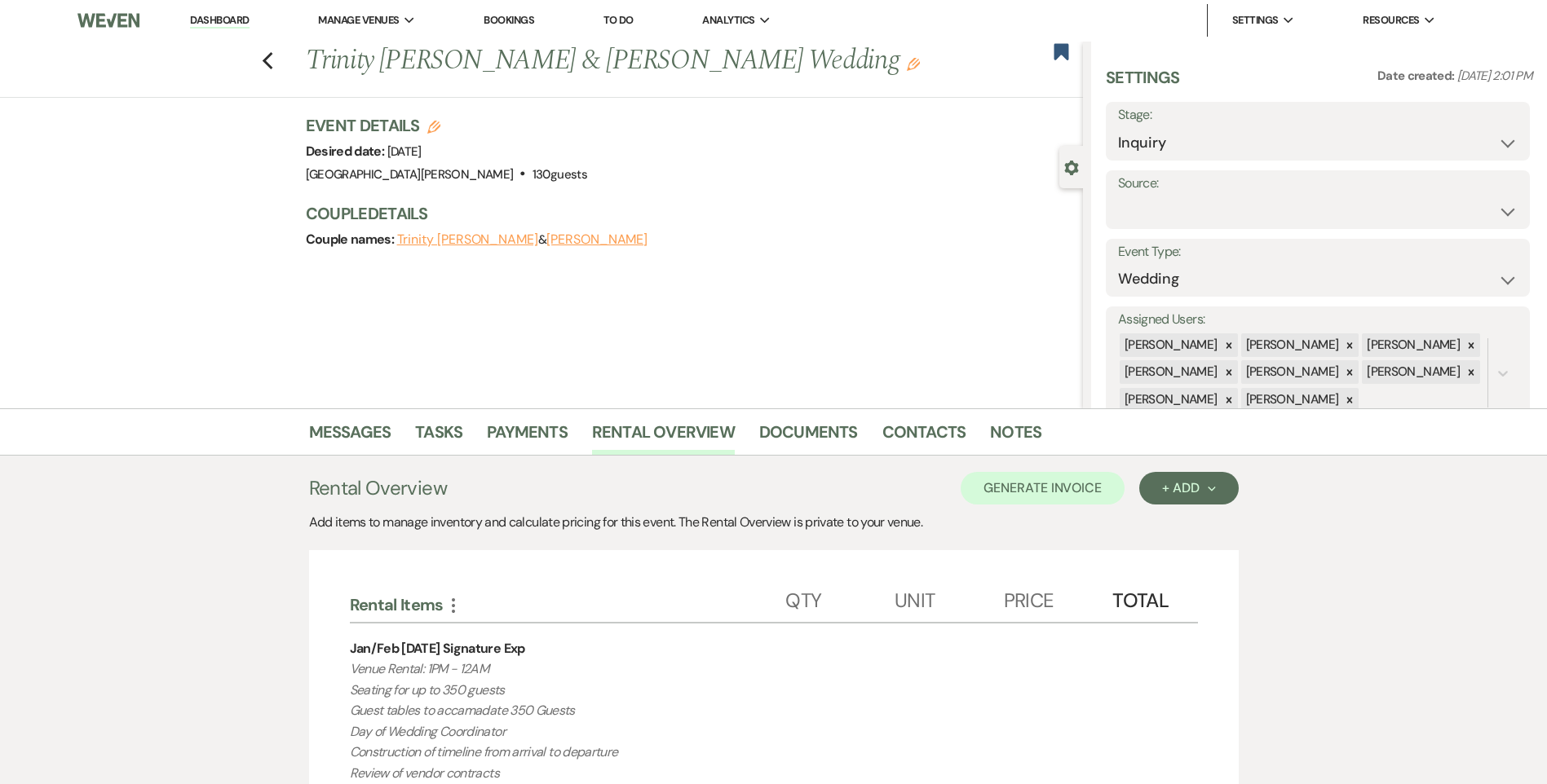
scroll to position [0, 0]
